Goal: Task Accomplishment & Management: Complete application form

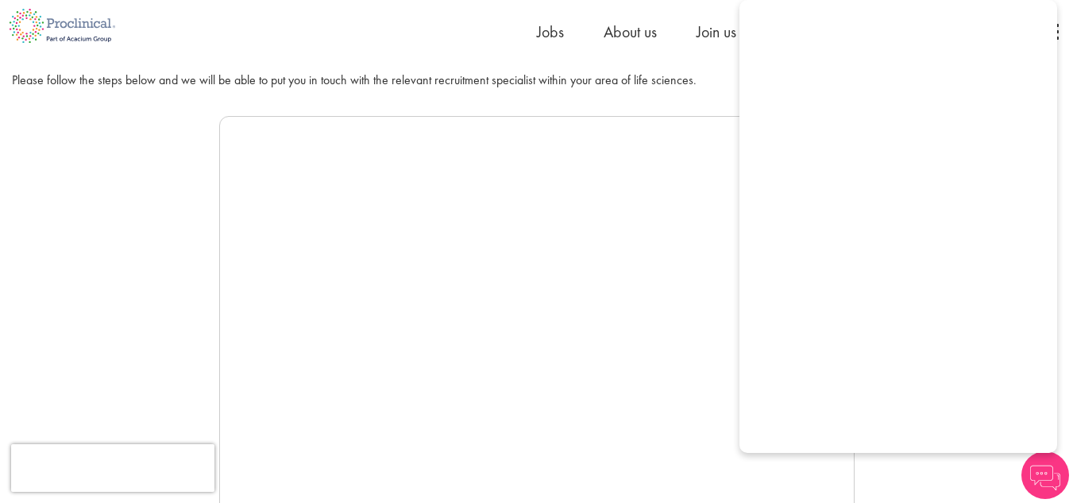
click at [892, 475] on div at bounding box center [536, 354] width 1049 height 476
click at [1041, 471] on img at bounding box center [1045, 475] width 48 height 48
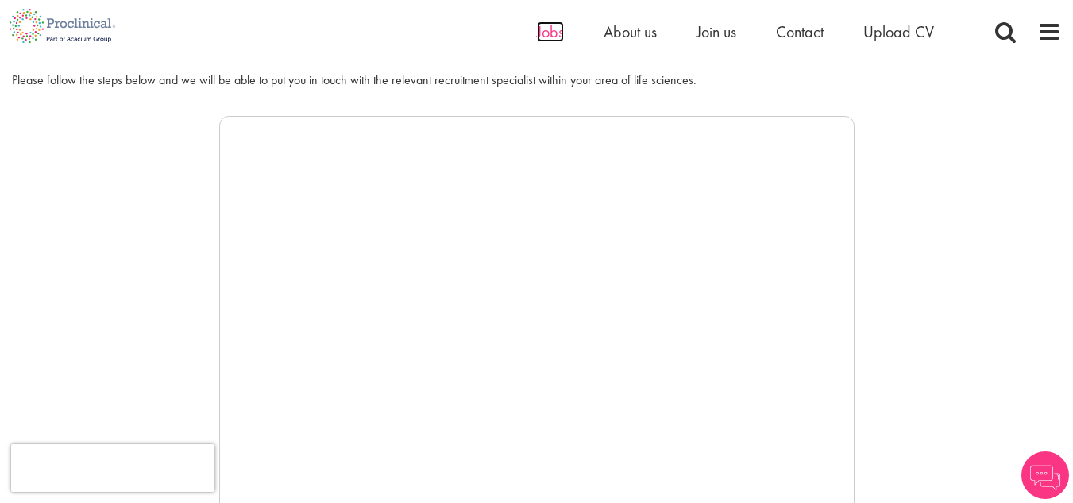
click at [549, 35] on span "Jobs" at bounding box center [550, 31] width 27 height 21
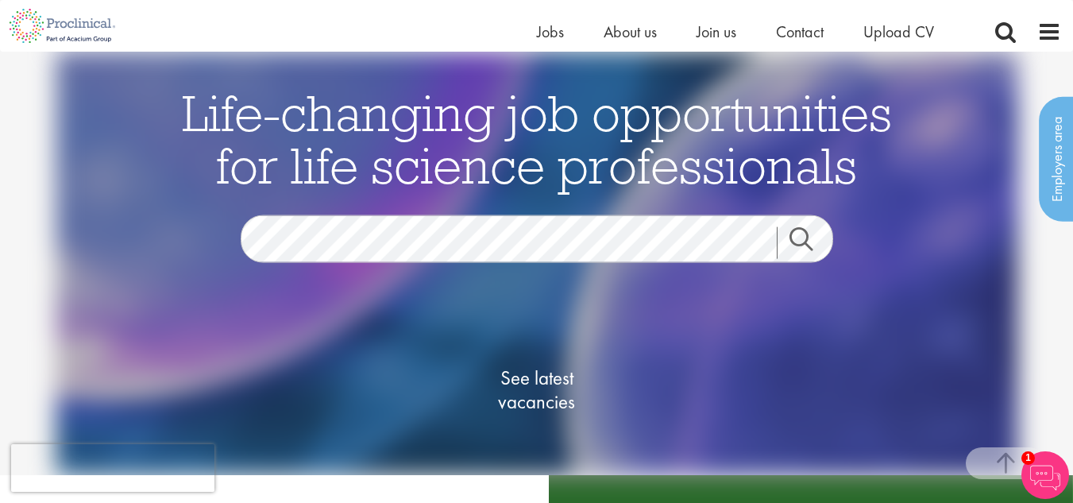
scroll to position [819, 0]
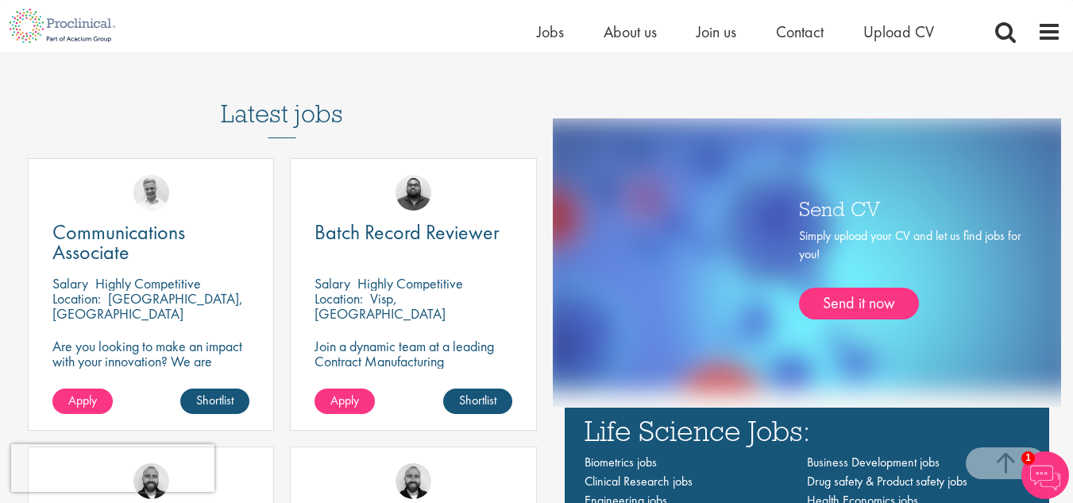
click at [1043, 465] on img at bounding box center [1045, 475] width 48 height 48
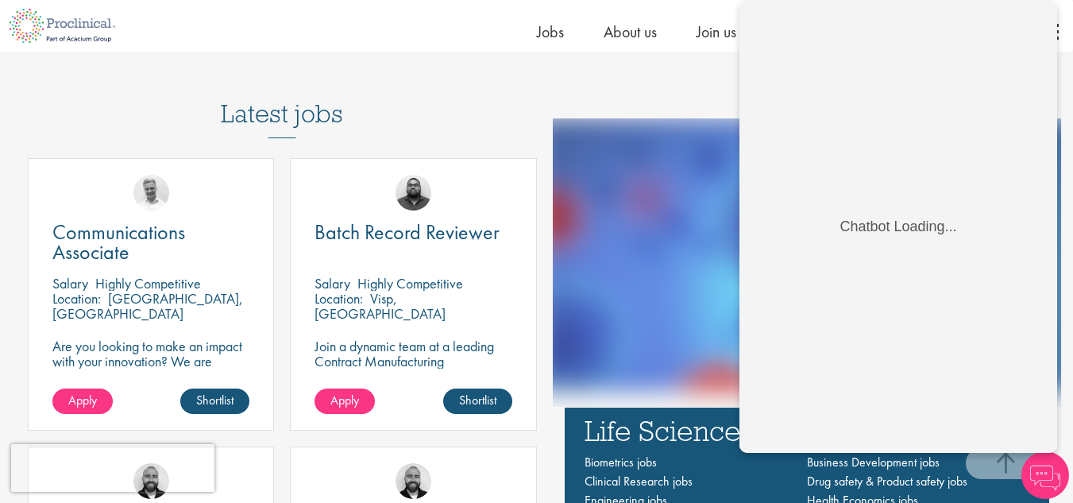
scroll to position [0, 0]
click at [1045, 473] on img at bounding box center [1045, 475] width 48 height 48
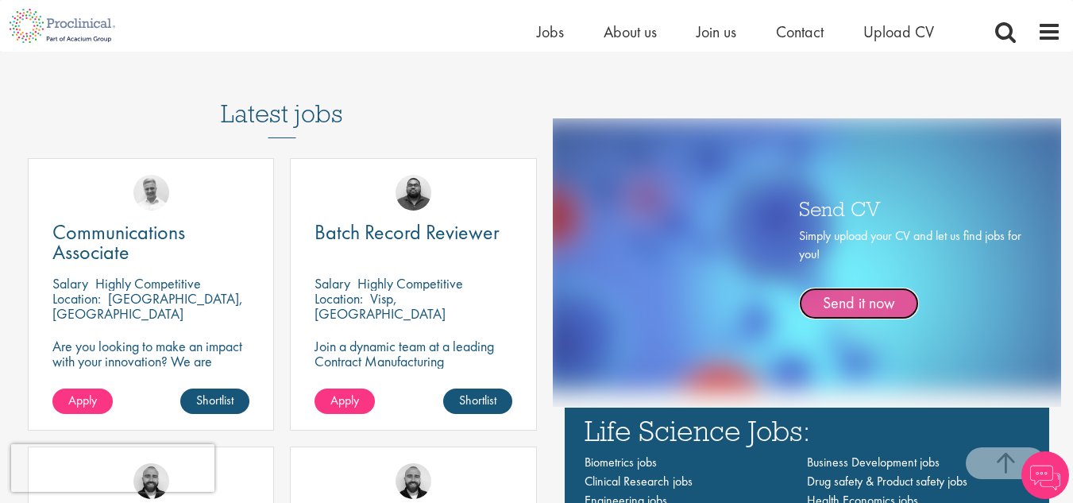
click at [853, 306] on link "Send it now" at bounding box center [859, 303] width 120 height 32
